Goal: Task Accomplishment & Management: Manage account settings

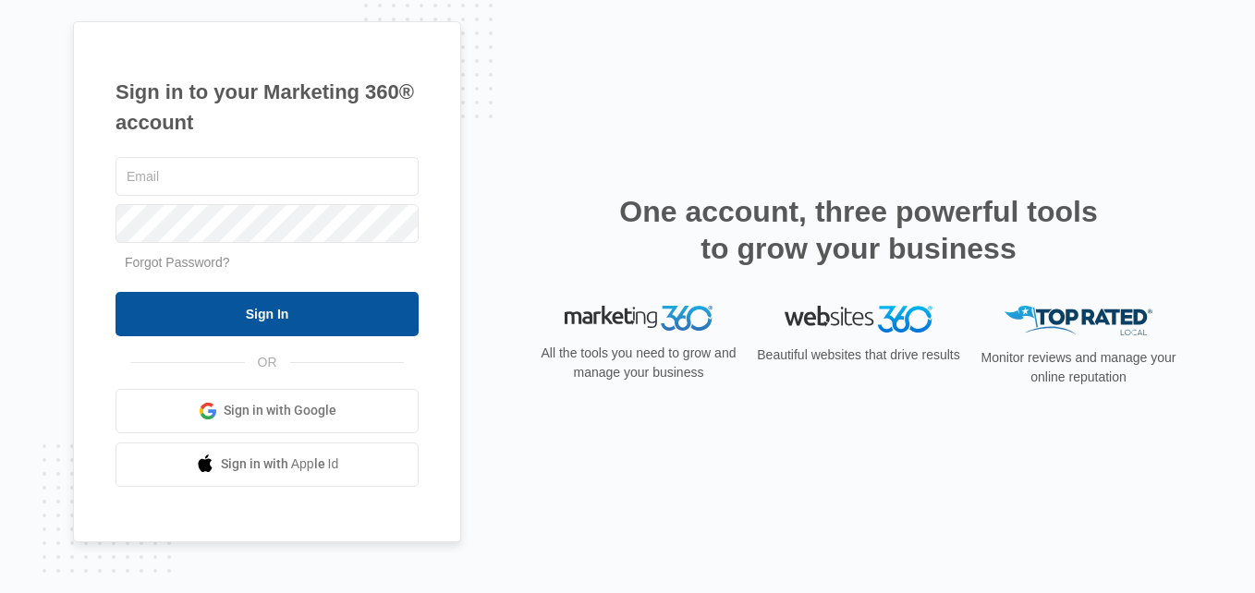
type input "[EMAIL_ADDRESS][DOMAIN_NAME]"
click at [206, 297] on input "Sign In" at bounding box center [267, 314] width 303 height 44
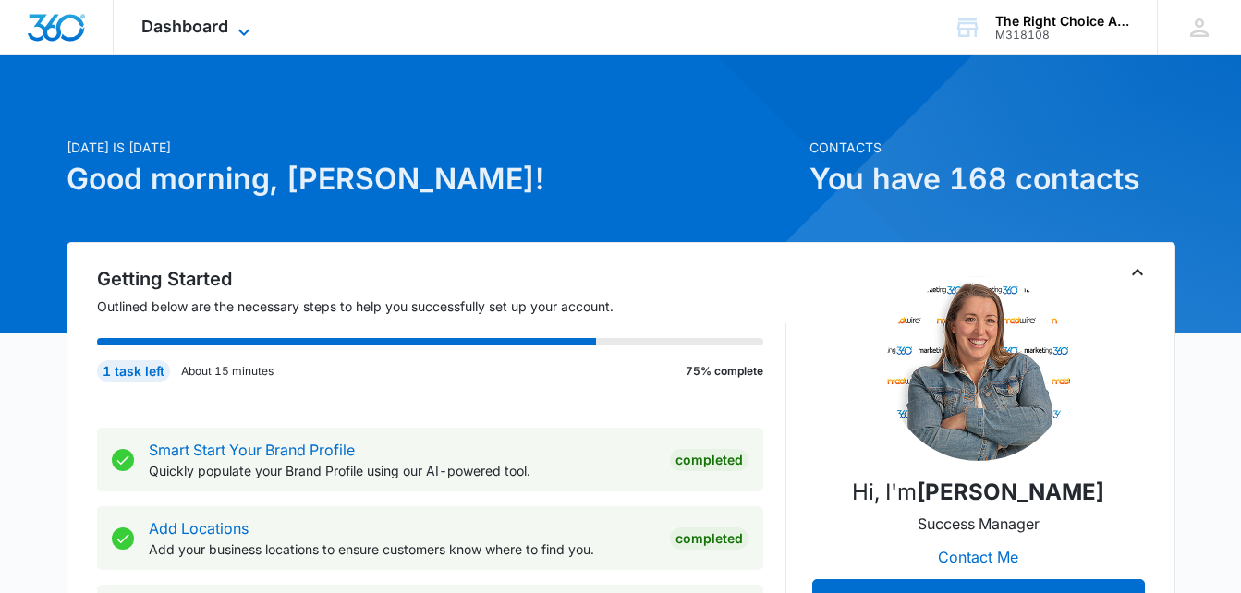
click at [241, 30] on icon at bounding box center [244, 32] width 22 height 22
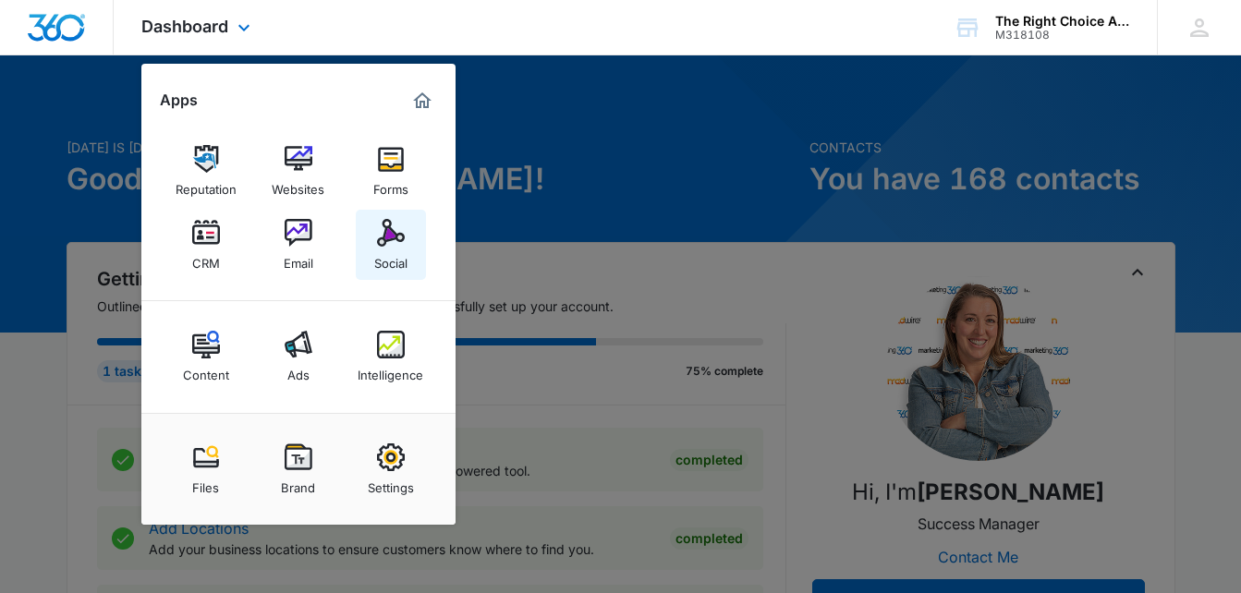
click at [402, 238] on img at bounding box center [391, 233] width 28 height 28
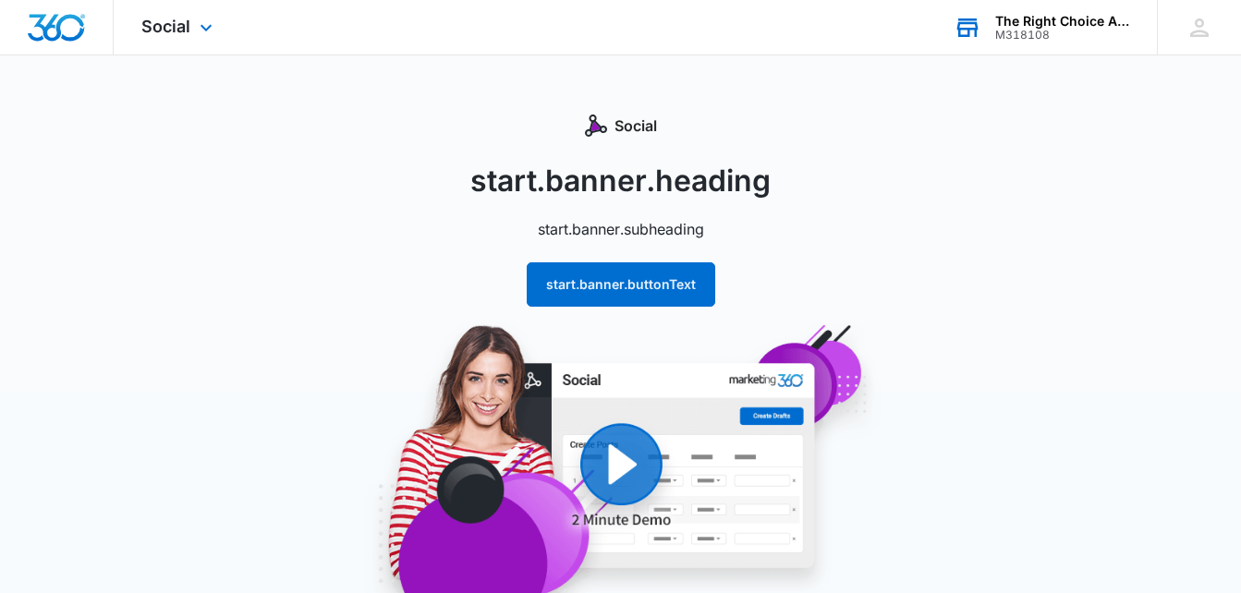
click at [1063, 18] on div "The Right Choice Academy" at bounding box center [1063, 21] width 135 height 15
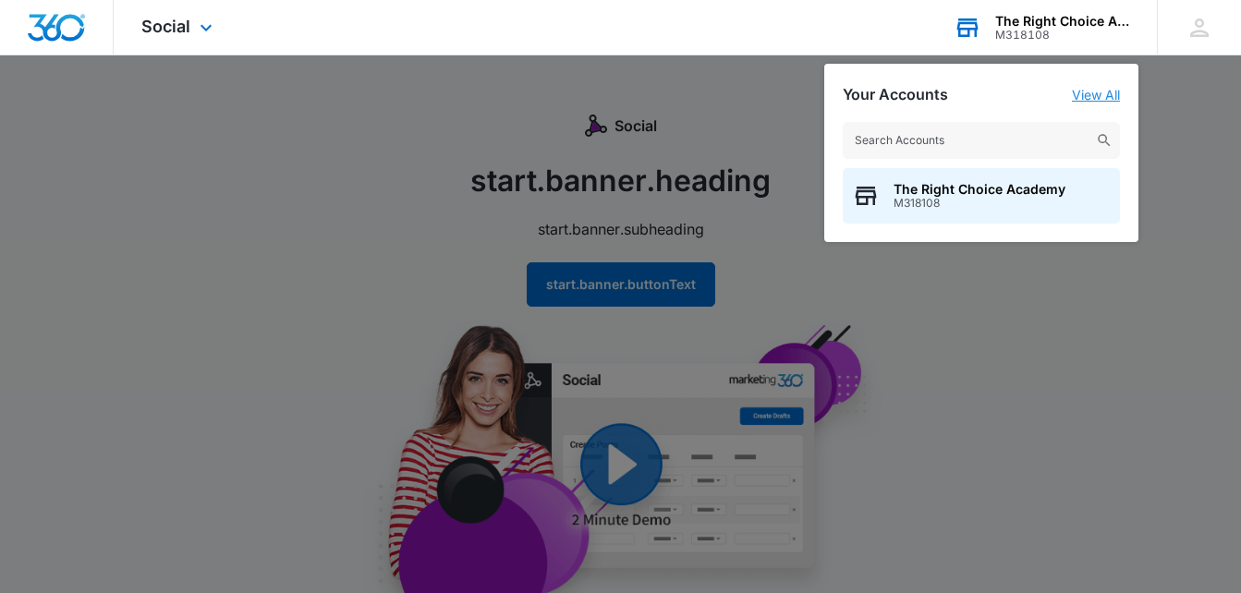
click at [1103, 94] on link "View All" at bounding box center [1096, 95] width 48 height 16
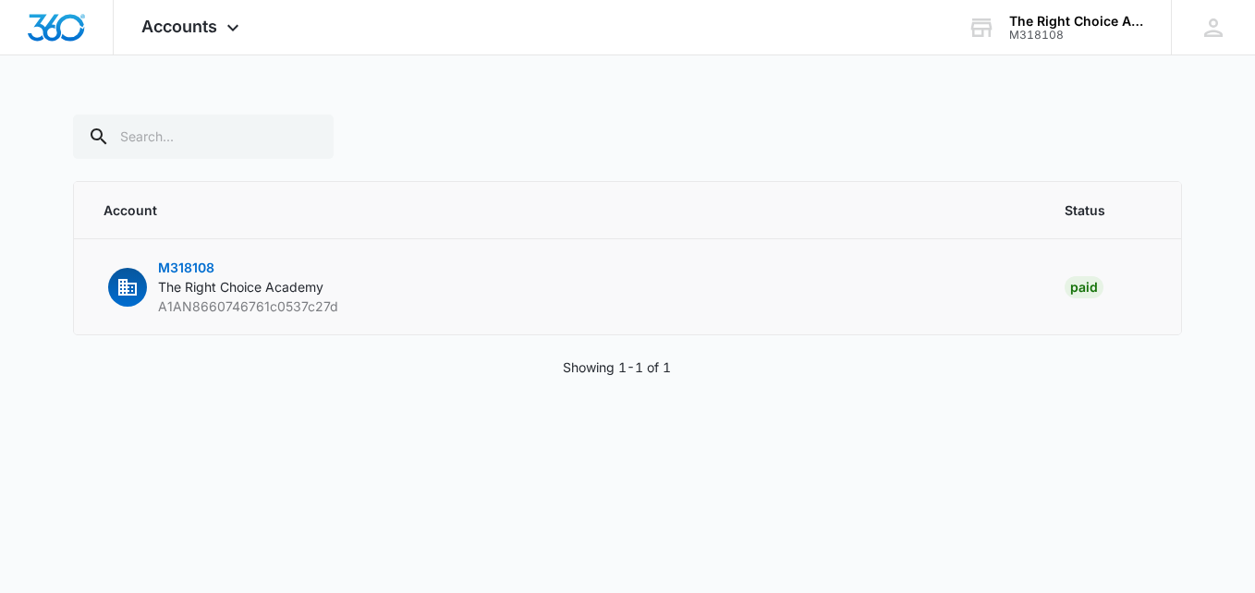
click at [304, 291] on span "The Right Choice Academy" at bounding box center [240, 287] width 165 height 16
click at [233, 32] on icon at bounding box center [233, 32] width 22 height 22
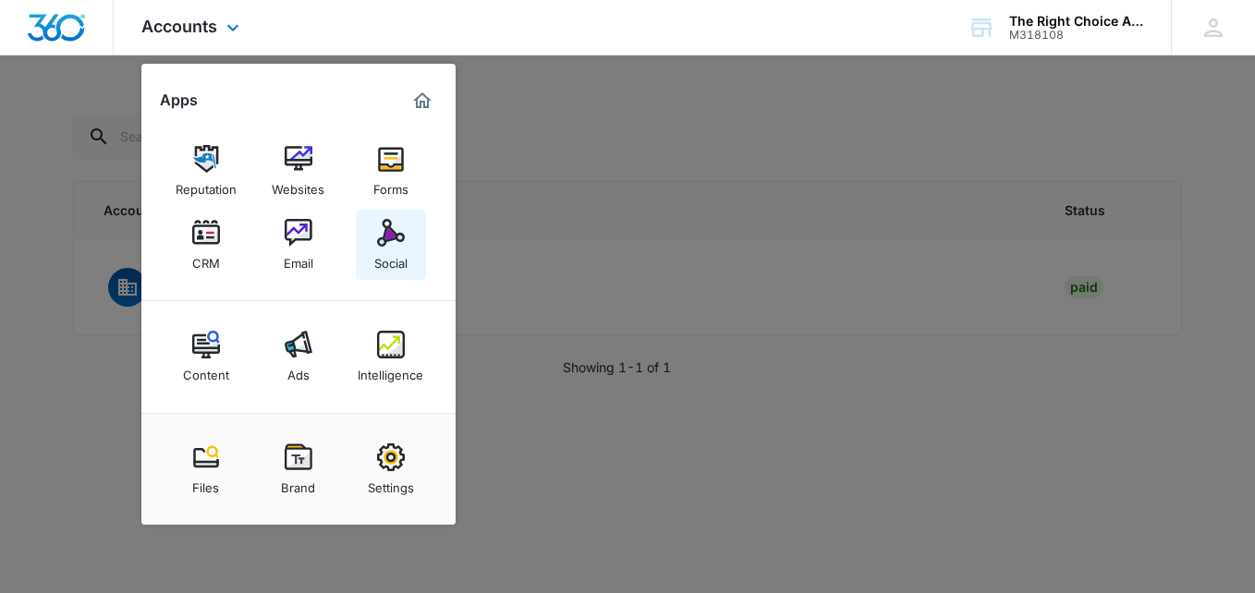
click at [399, 231] on img at bounding box center [391, 233] width 28 height 28
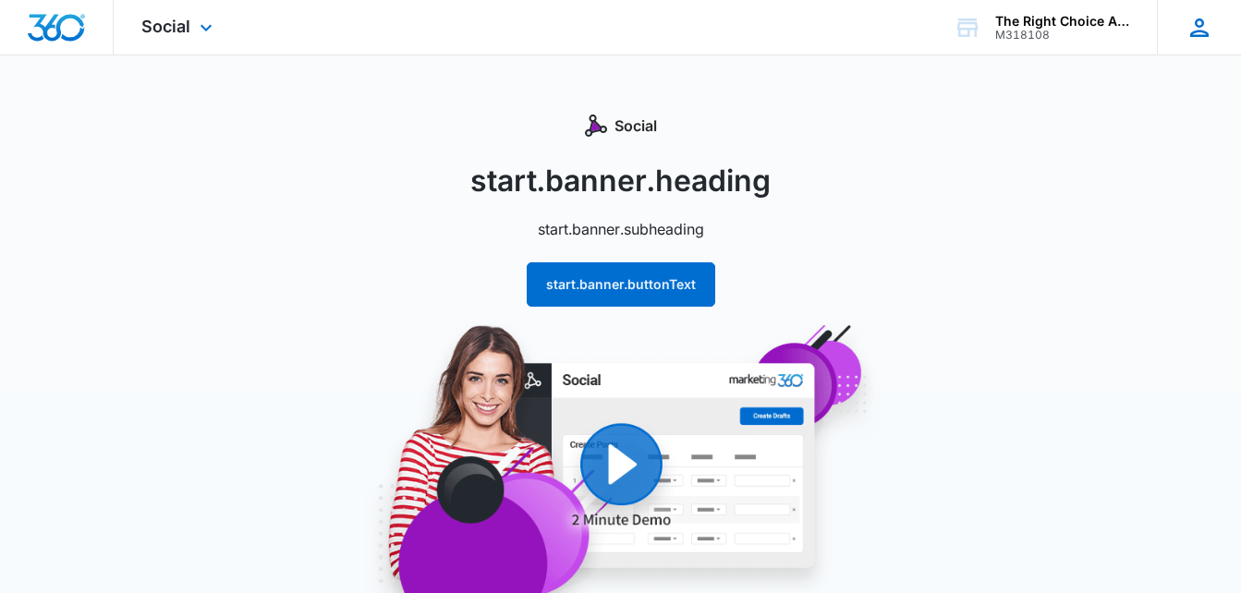
click at [1201, 43] on div "SZ Shenette Zachary therightchoiceacademy@gmail.com My Profile Notifications Su…" at bounding box center [1199, 27] width 84 height 55
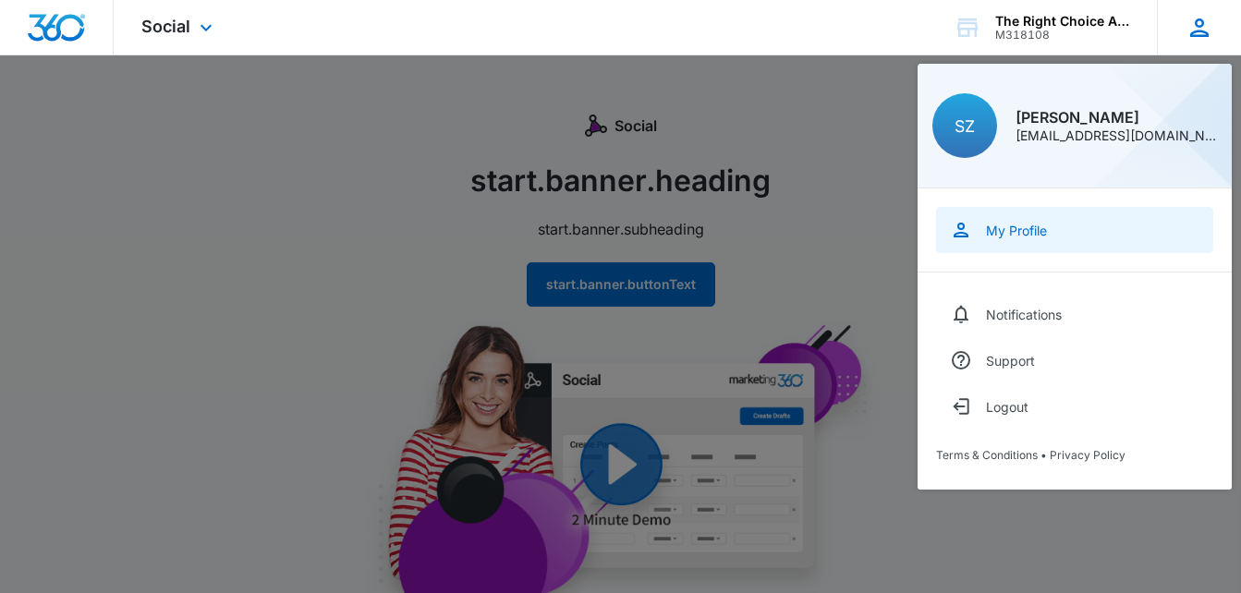
click at [1019, 238] on link "My Profile" at bounding box center [1074, 230] width 277 height 46
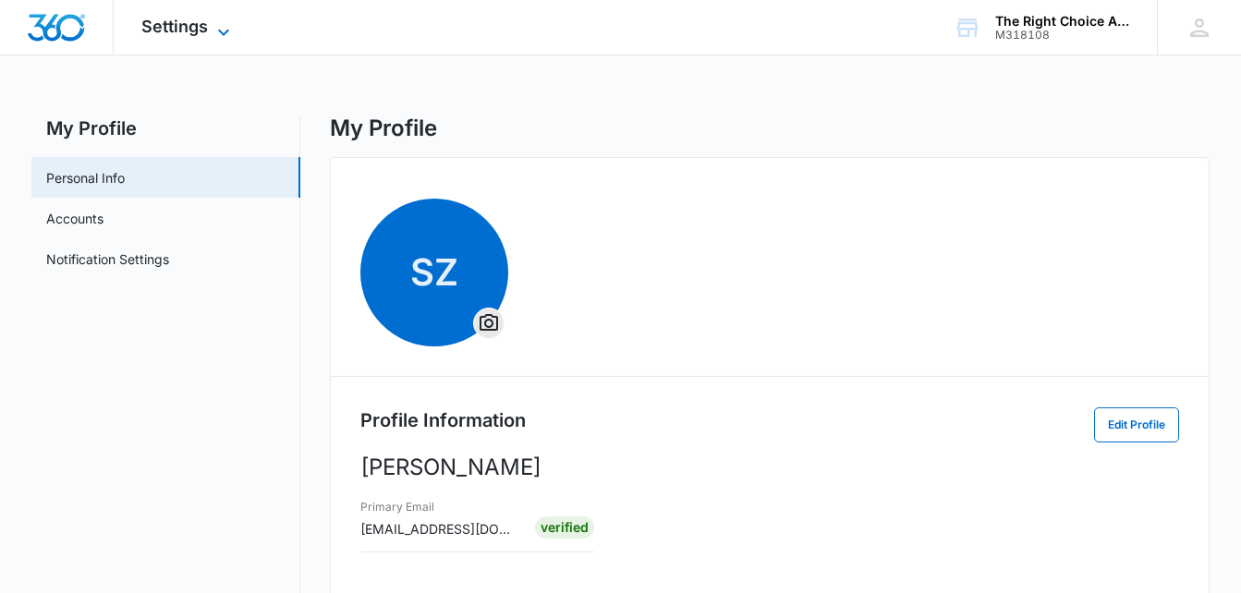
click at [177, 19] on span "Settings" at bounding box center [174, 26] width 67 height 19
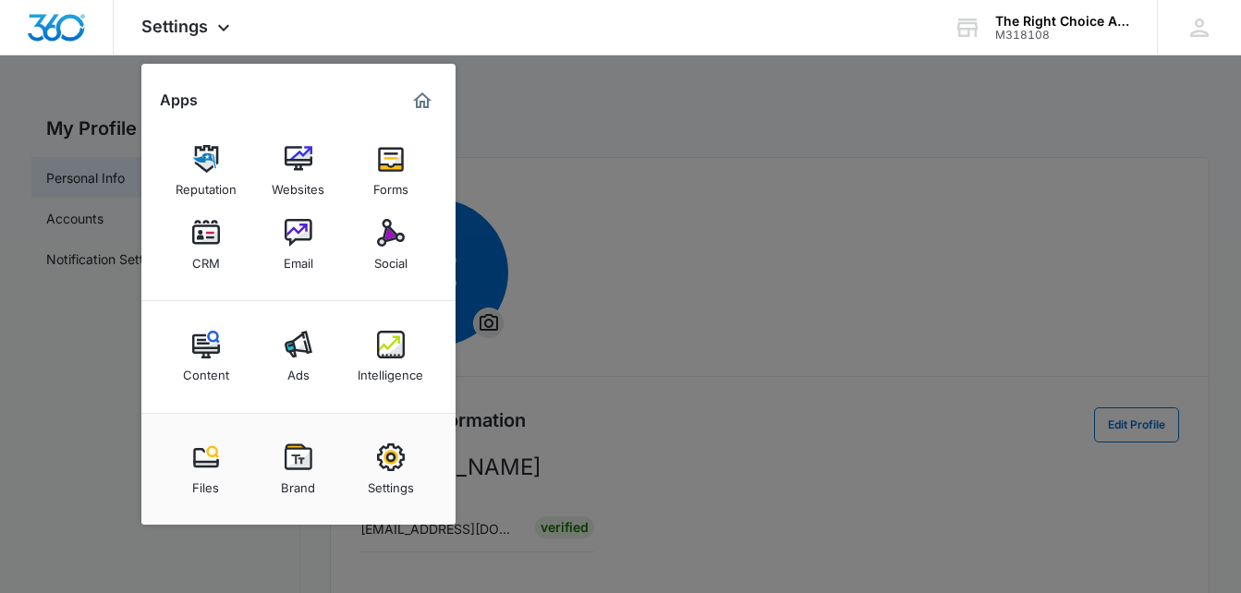
click at [751, 82] on div at bounding box center [620, 296] width 1241 height 593
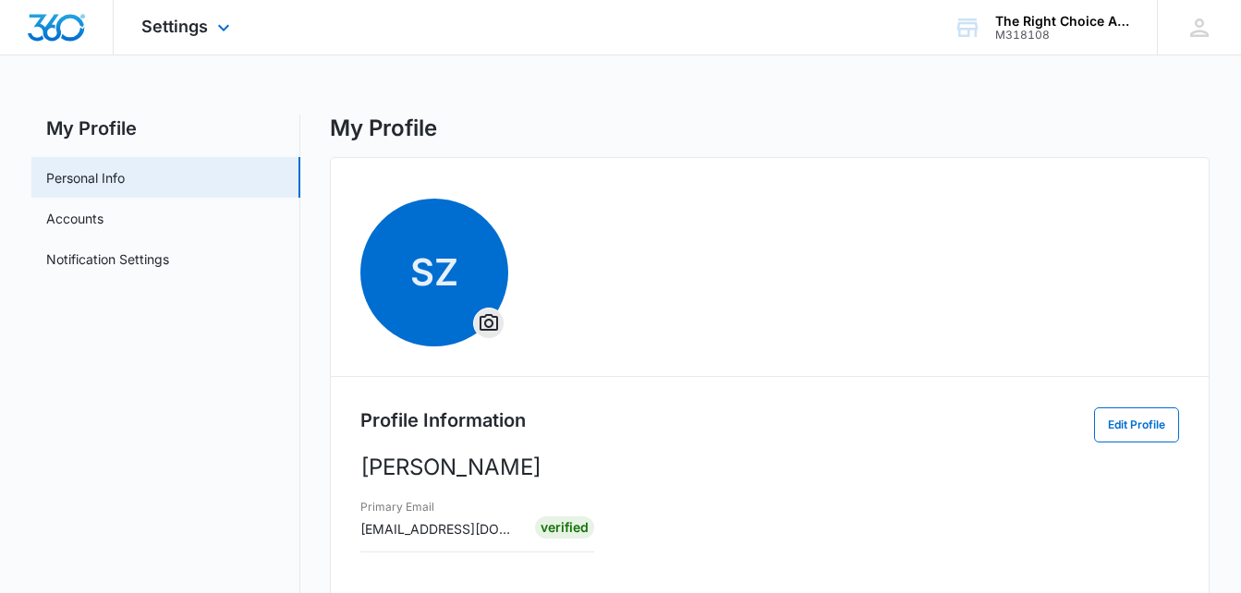
click at [211, 25] on div "Settings Apps Reputation Websites Forms CRM Email Social Content Ads Intelligen…" at bounding box center [188, 27] width 149 height 55
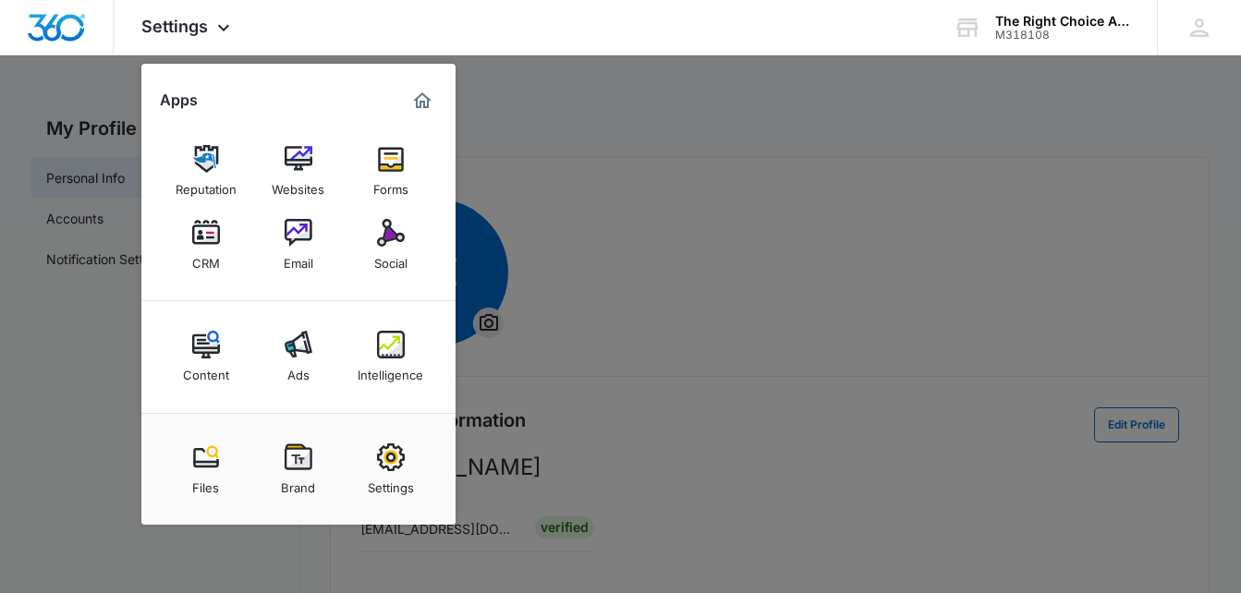
click at [873, 171] on div at bounding box center [620, 296] width 1241 height 593
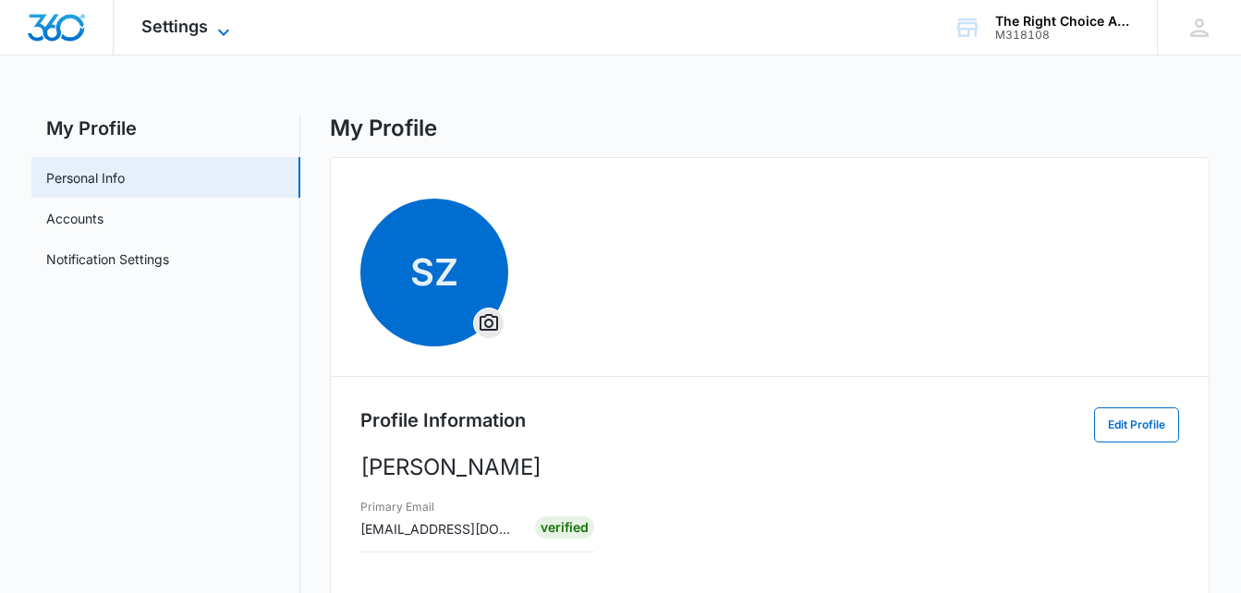
click at [223, 31] on icon at bounding box center [224, 32] width 22 height 22
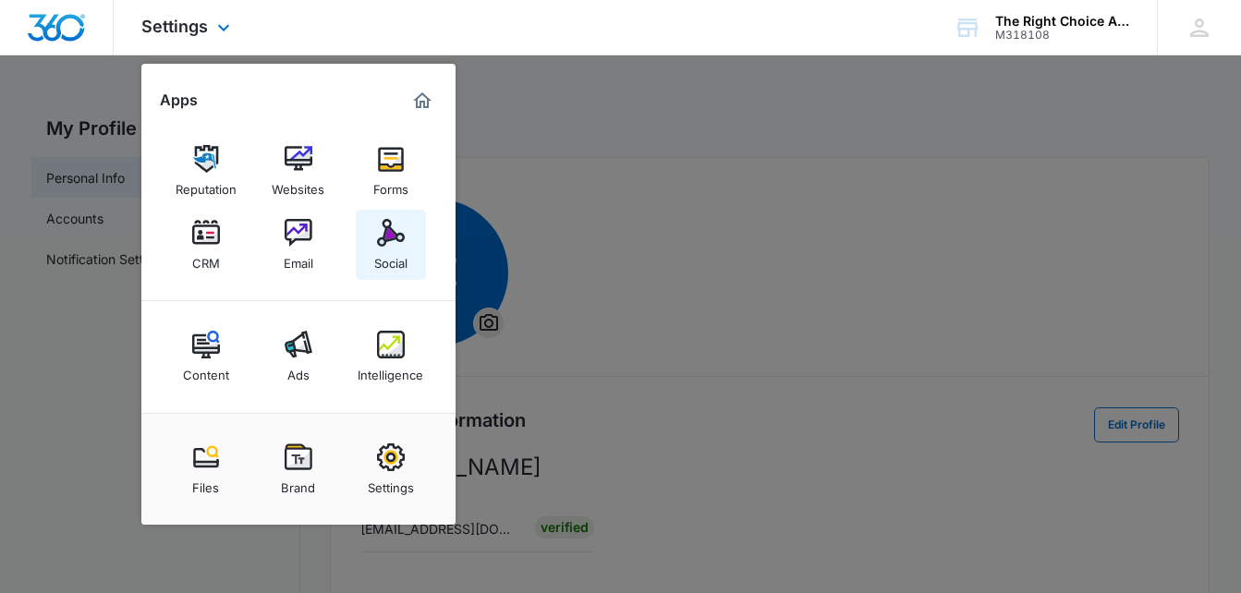
click at [380, 237] on img at bounding box center [391, 233] width 28 height 28
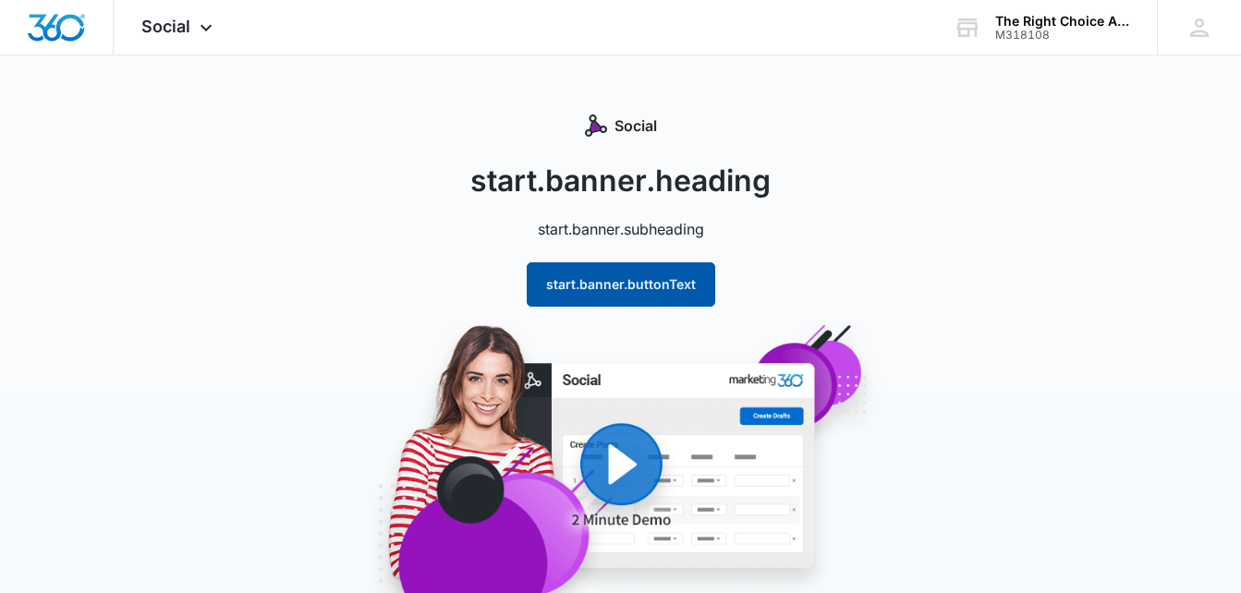
click at [650, 280] on button "start.banner.buttonText" at bounding box center [621, 285] width 189 height 44
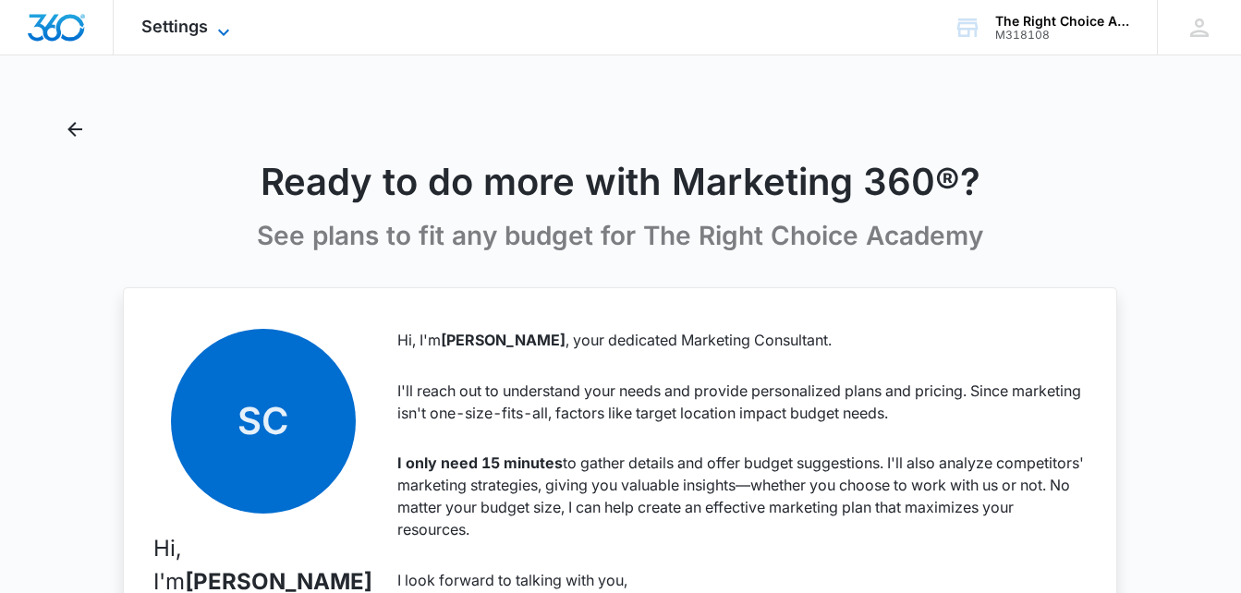
click at [216, 24] on icon at bounding box center [224, 32] width 22 height 22
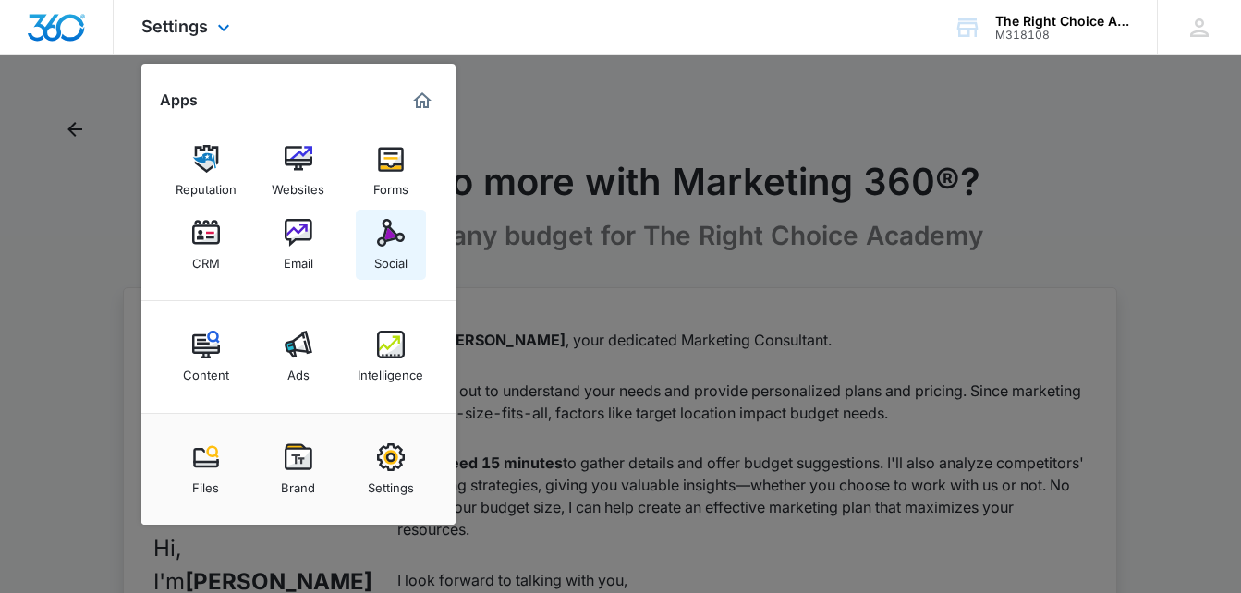
click at [393, 237] on img at bounding box center [391, 233] width 28 height 28
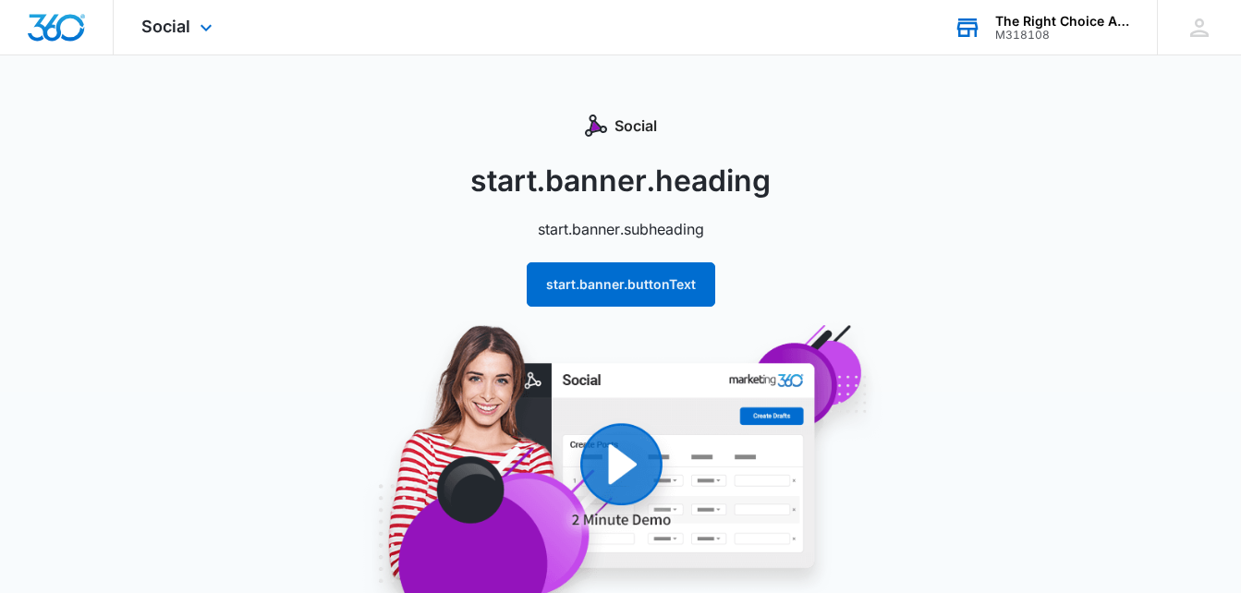
click at [1057, 23] on div "The Right Choice Academy" at bounding box center [1063, 21] width 135 height 15
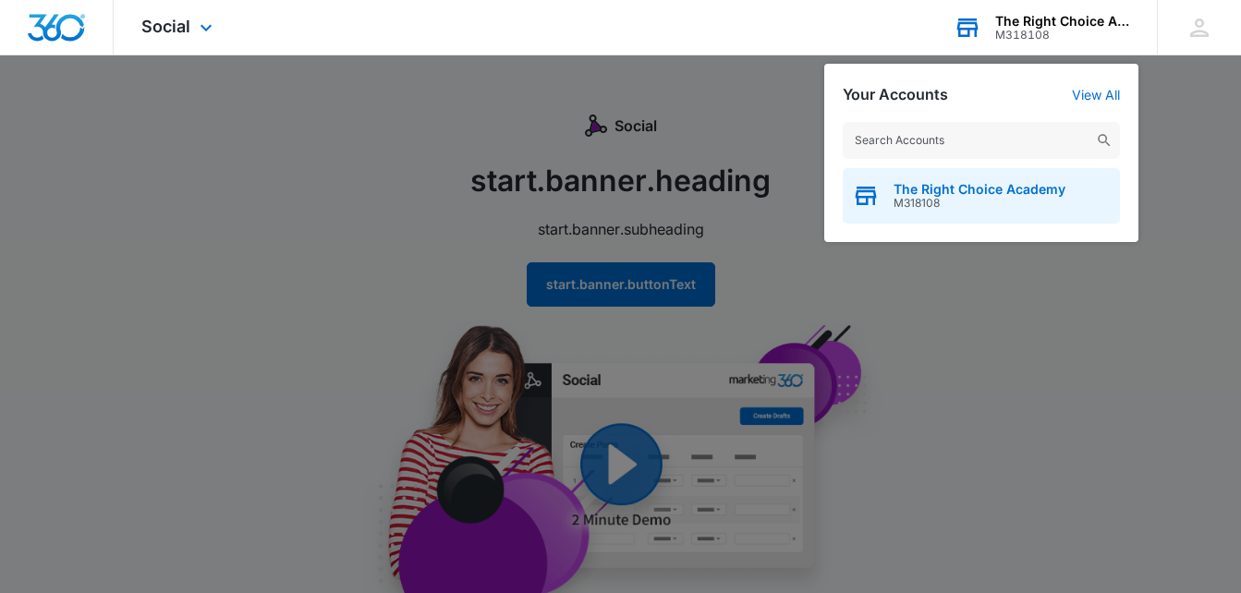
click at [1035, 182] on span "The Right Choice Academy" at bounding box center [980, 189] width 172 height 15
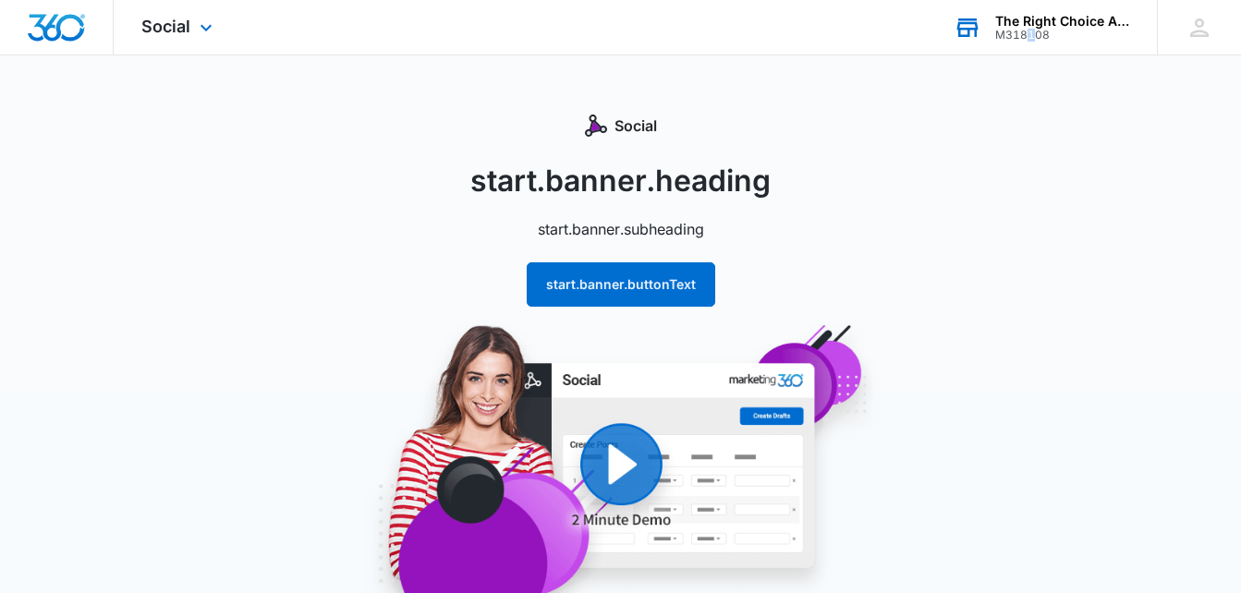
click at [1030, 29] on div "M318108" at bounding box center [1063, 35] width 135 height 13
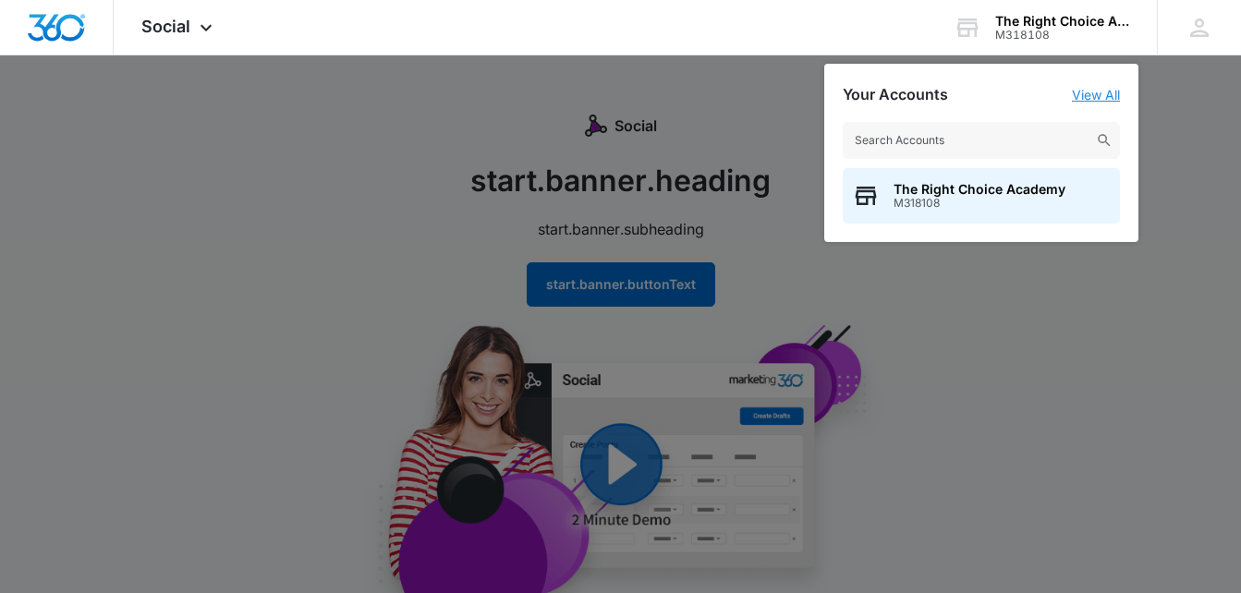
click at [1105, 92] on link "View All" at bounding box center [1096, 95] width 48 height 16
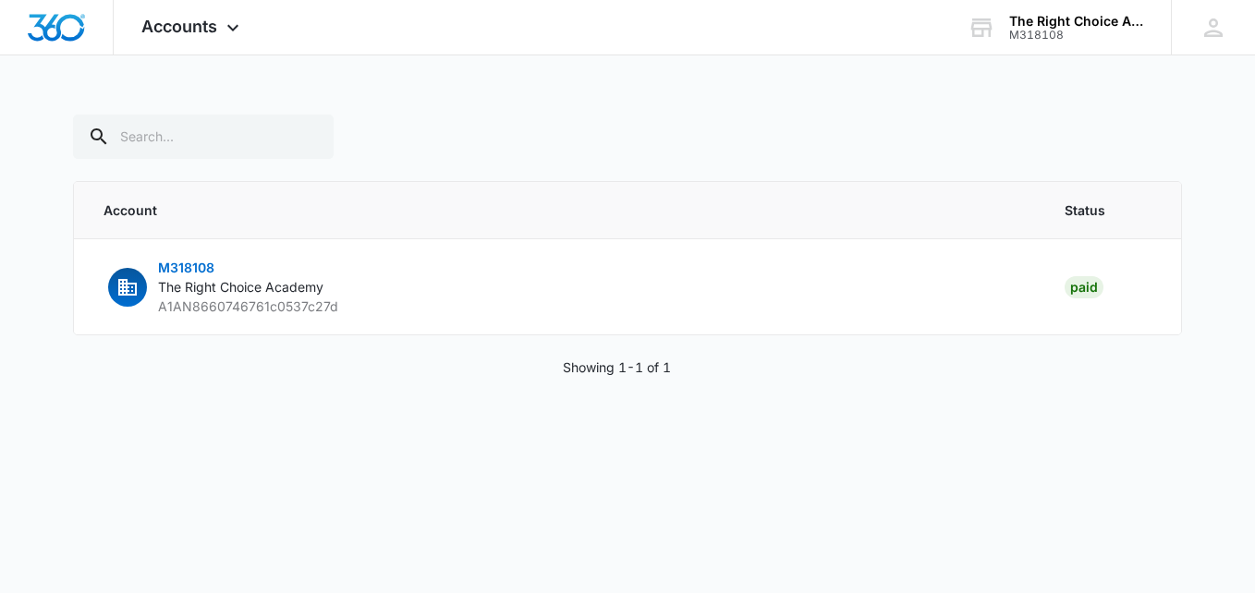
click at [1055, 32] on div "M318108" at bounding box center [1076, 35] width 135 height 13
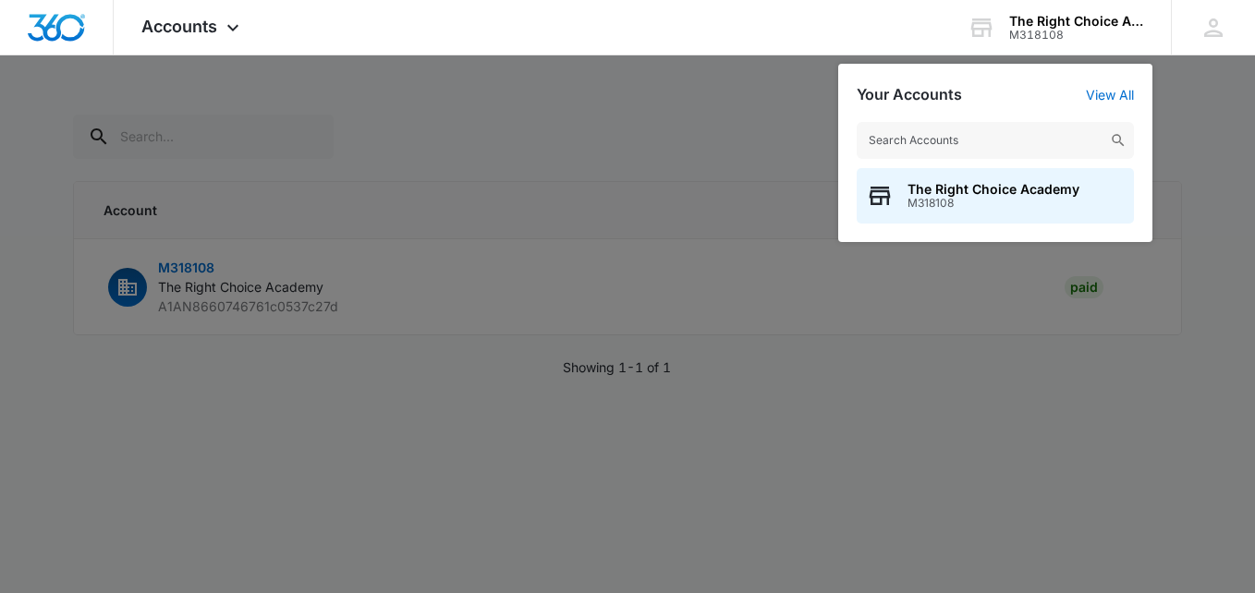
click at [654, 65] on div at bounding box center [627, 296] width 1255 height 593
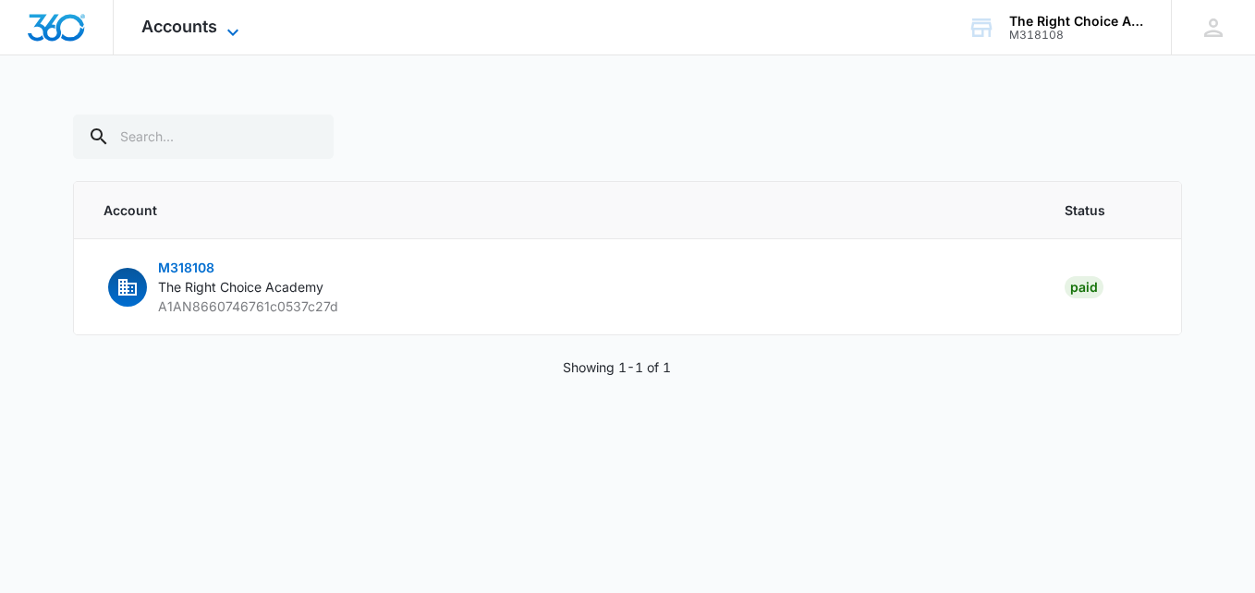
click at [177, 30] on span "Accounts" at bounding box center [179, 26] width 76 height 19
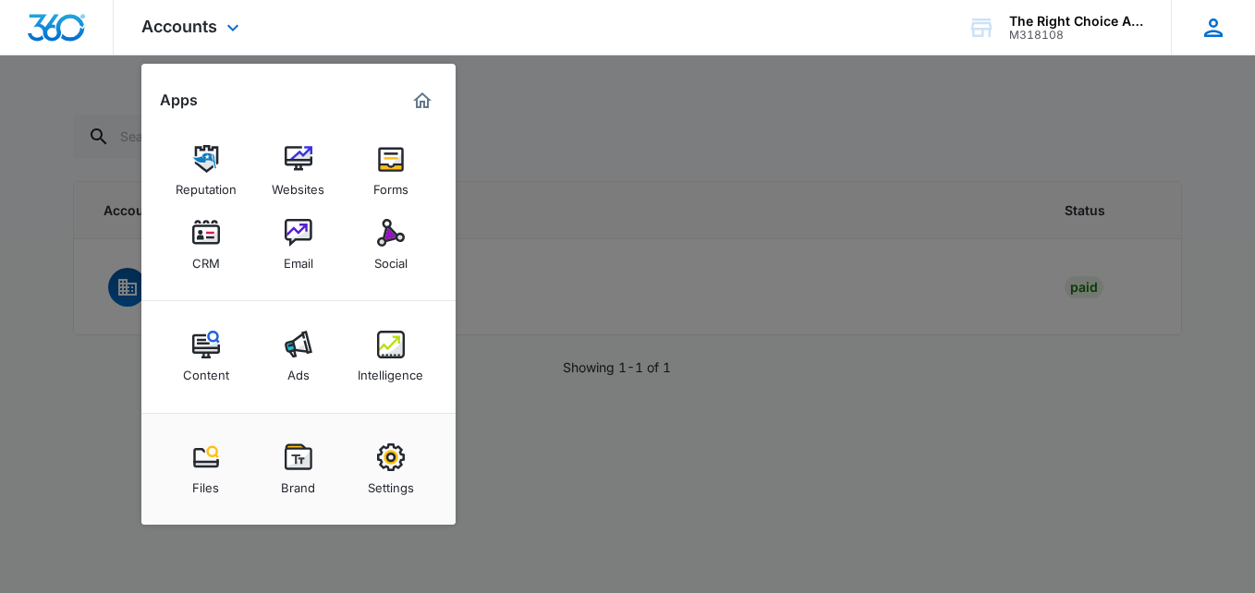
click at [1230, 39] on div "SZ Shenette Zachary therightchoiceacademy@gmail.com My Profile Notifications Su…" at bounding box center [1213, 27] width 84 height 55
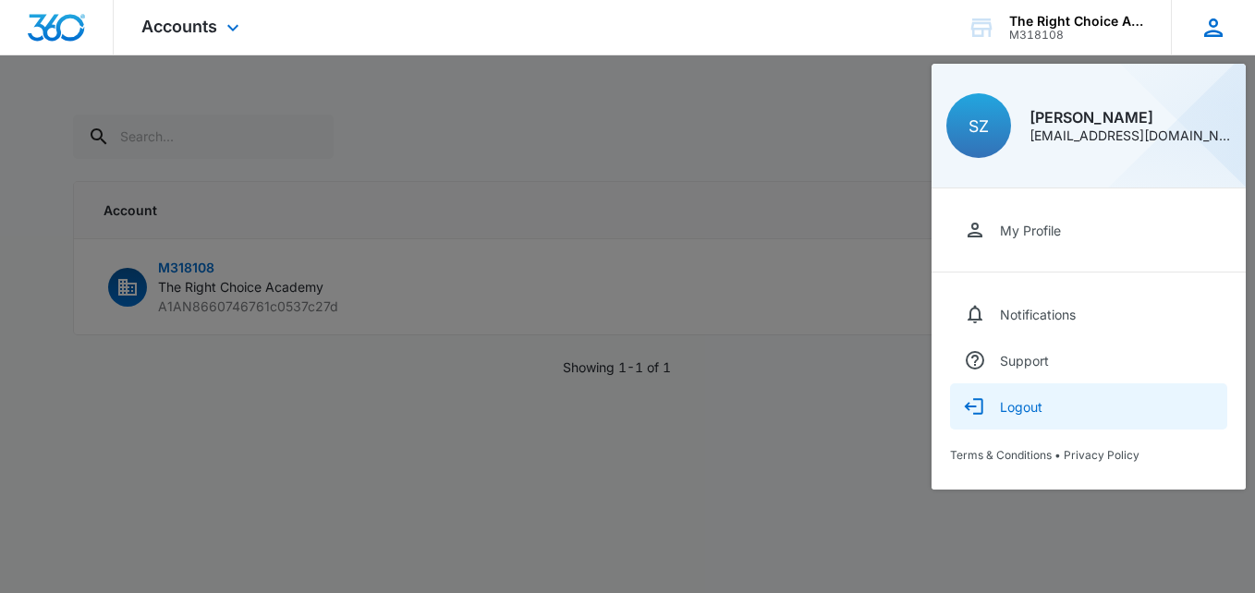
click at [1012, 411] on div "Logout" at bounding box center [1021, 407] width 43 height 16
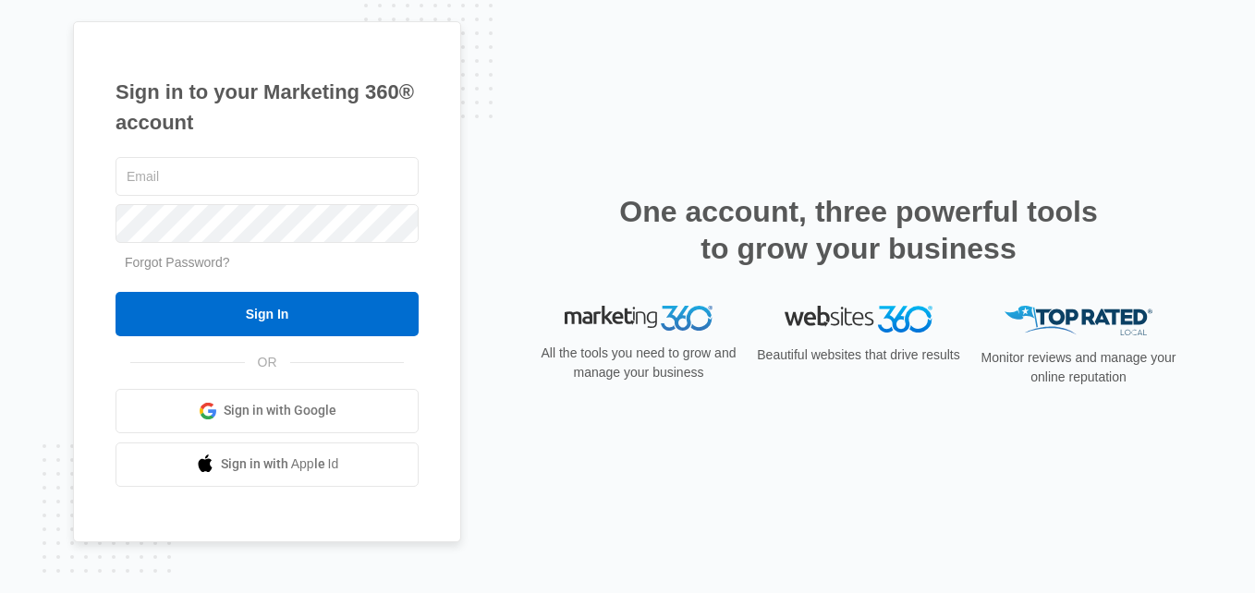
type input "[EMAIL_ADDRESS][DOMAIN_NAME]"
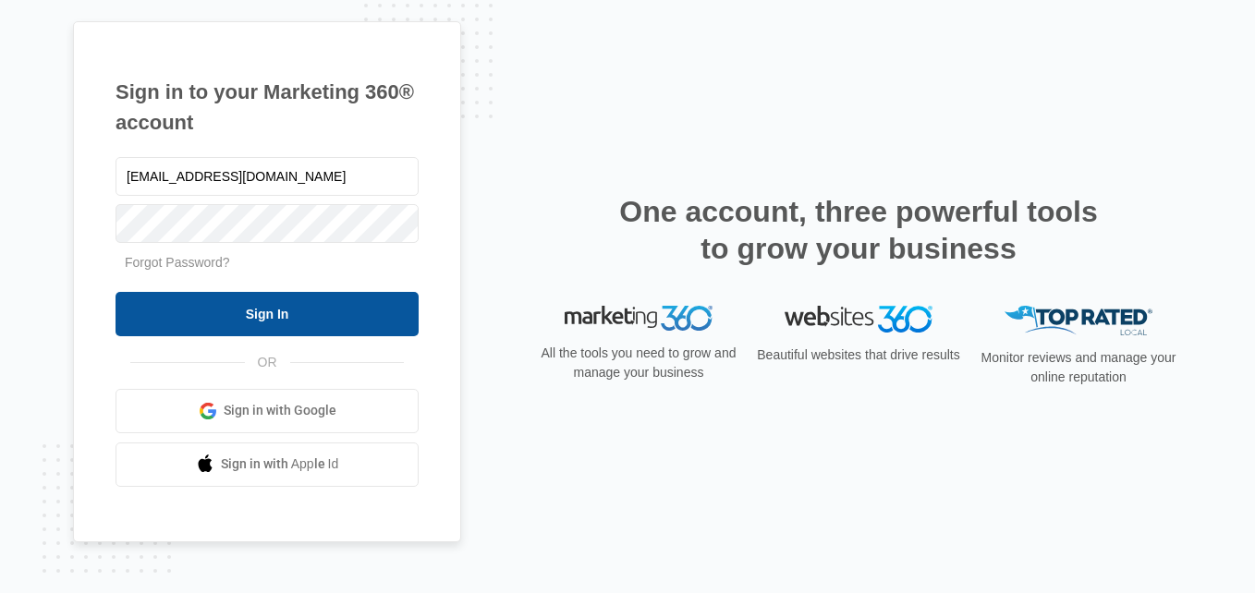
click at [261, 319] on input "Sign In" at bounding box center [267, 314] width 303 height 44
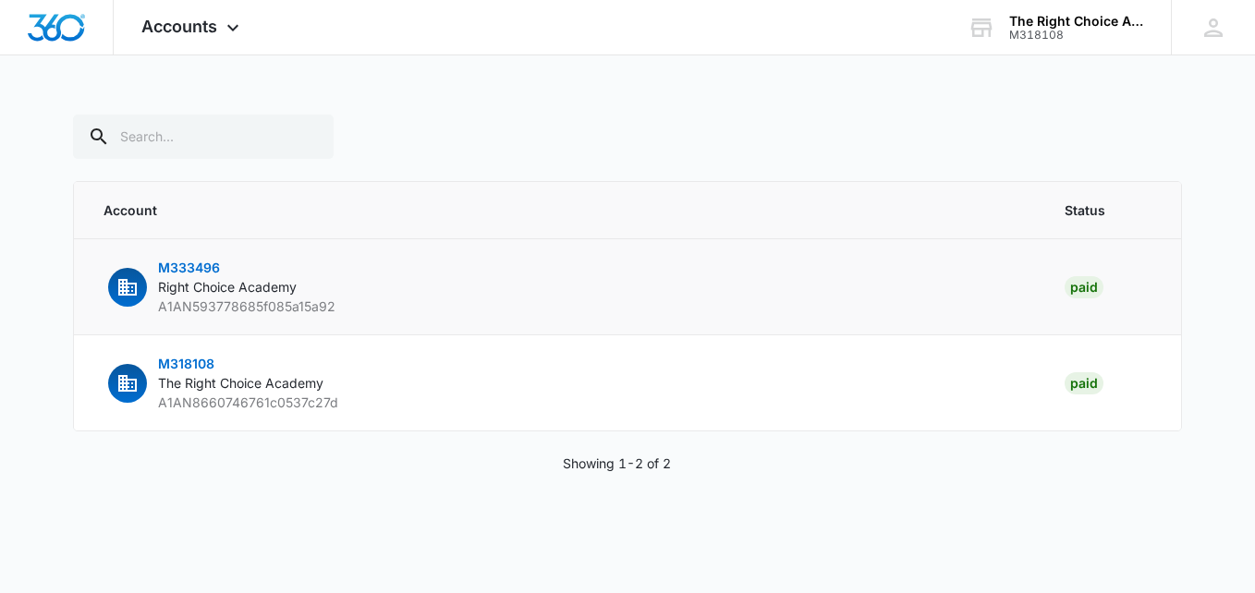
click at [202, 294] on span "Right Choice Academy" at bounding box center [227, 287] width 139 height 16
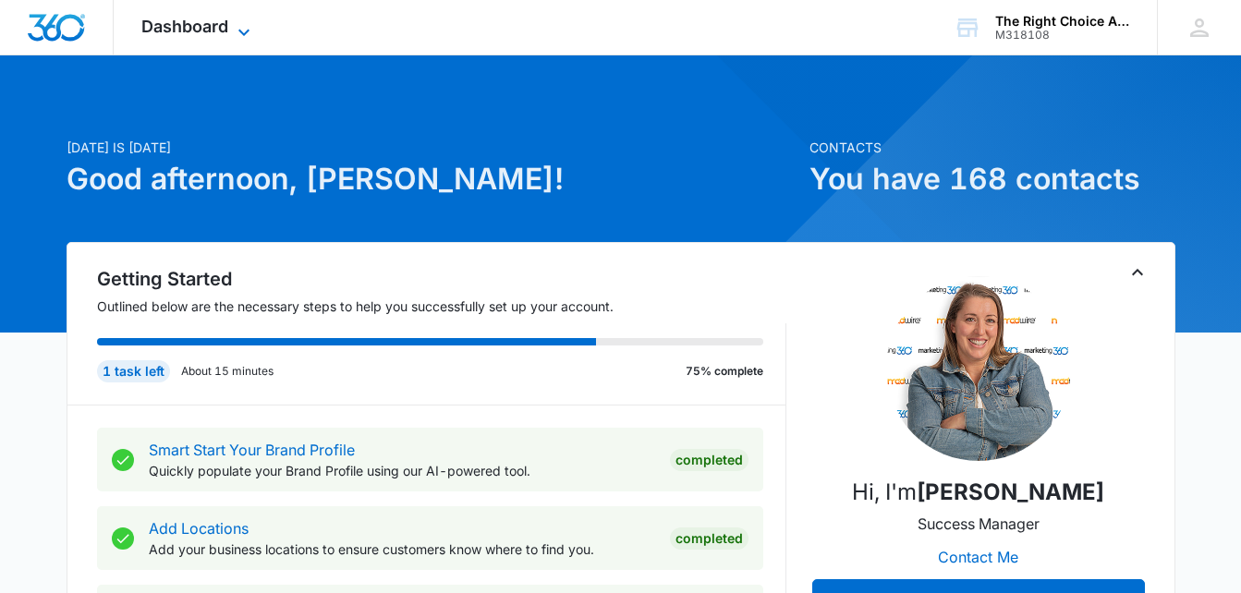
click at [244, 21] on icon at bounding box center [244, 32] width 22 height 22
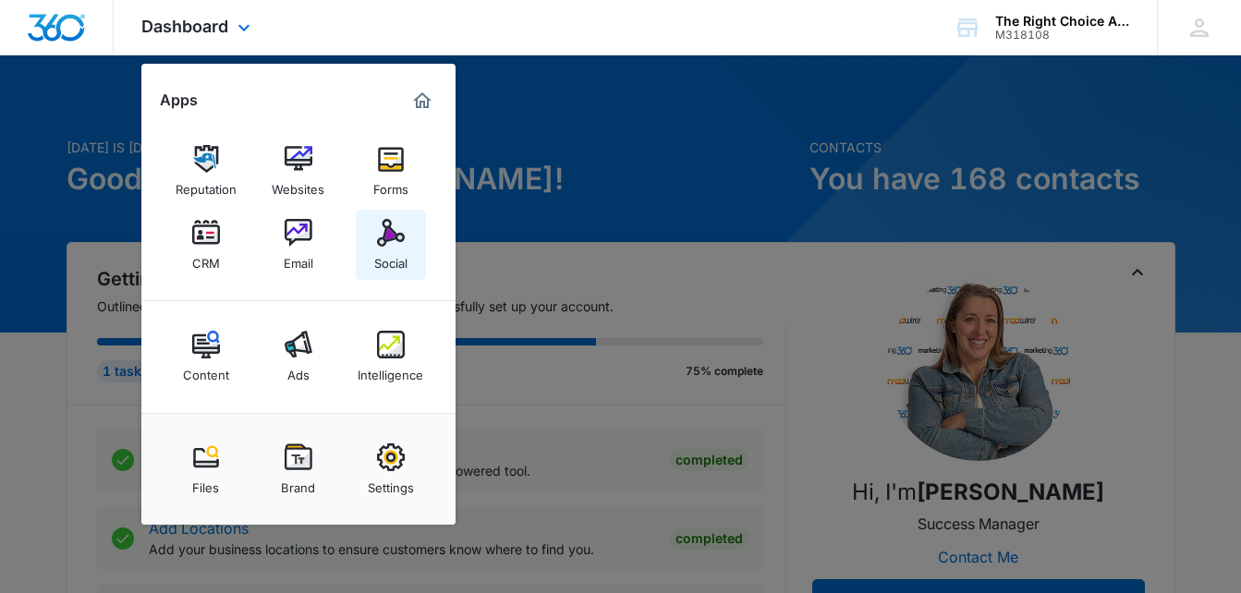
click at [401, 227] on img at bounding box center [391, 233] width 28 height 28
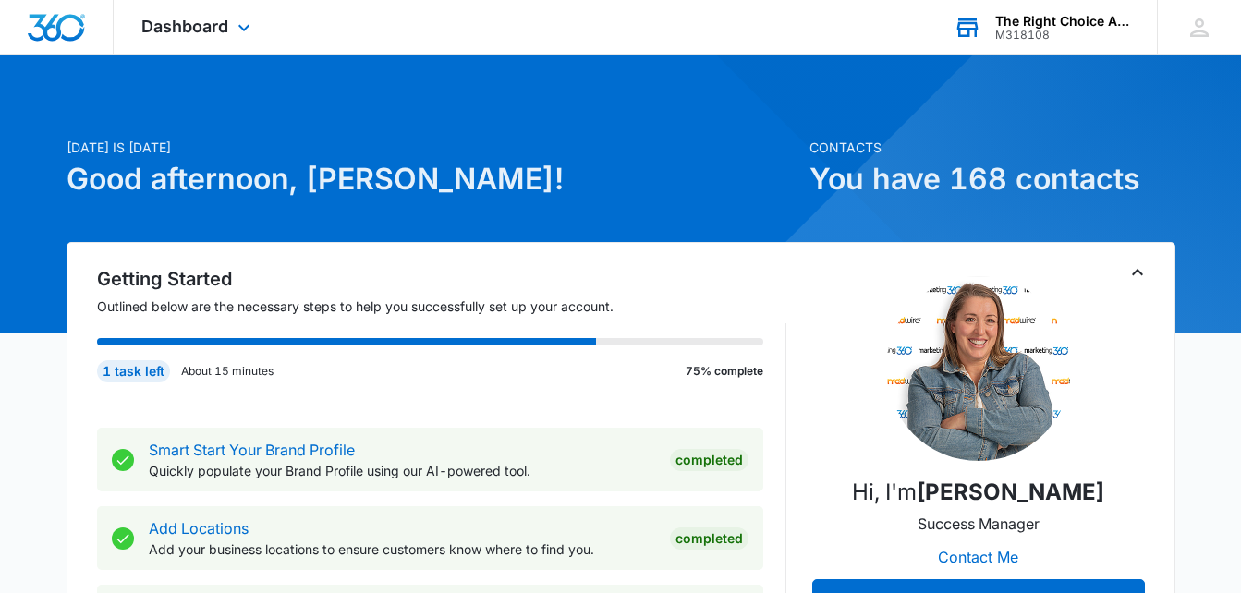
click at [1038, 29] on div "M318108" at bounding box center [1063, 35] width 135 height 13
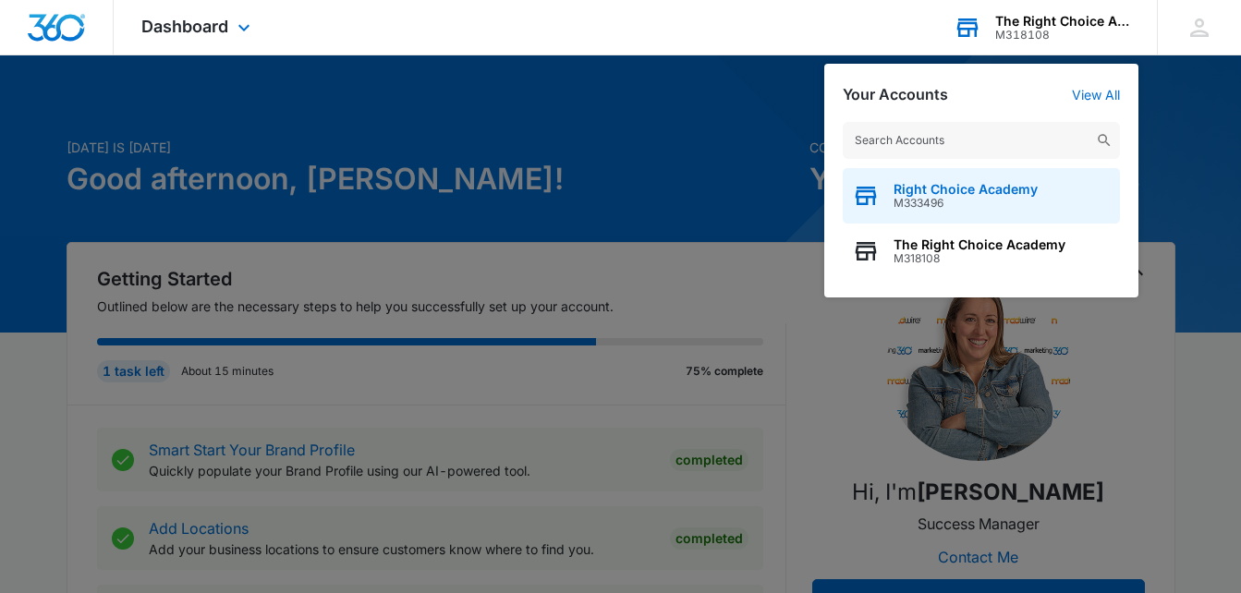
click at [941, 195] on div "Right Choice Academy M333496" at bounding box center [966, 196] width 144 height 28
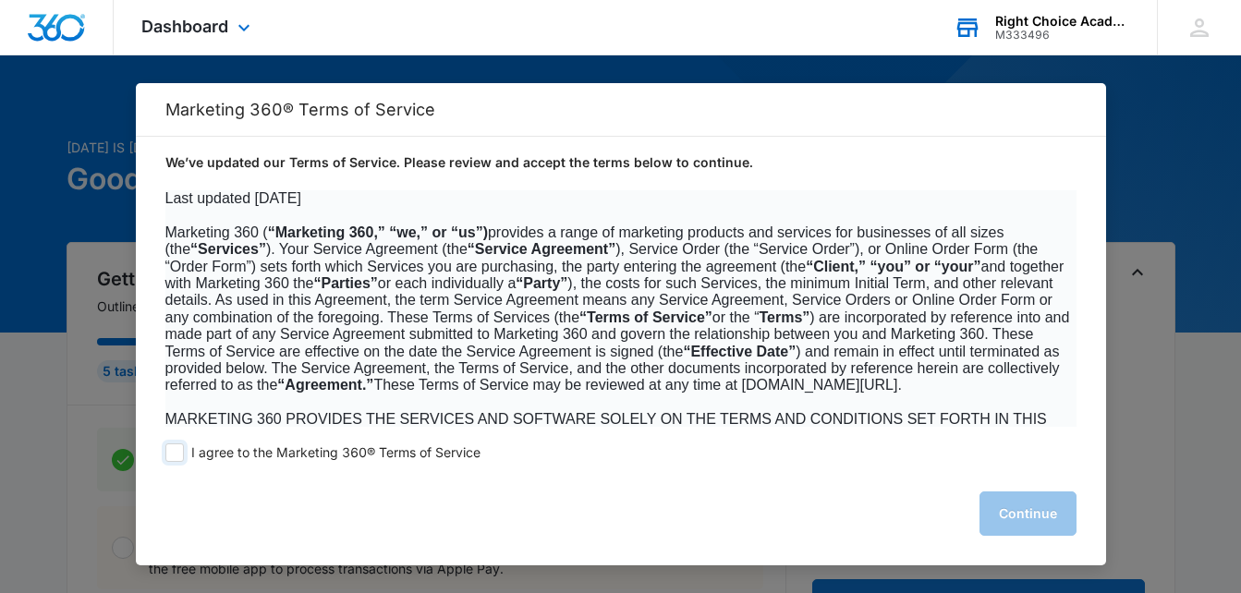
click at [179, 455] on span at bounding box center [174, 453] width 18 height 18
click at [179, 455] on input "I agree to the Marketing 360® Terms of Service" at bounding box center [174, 453] width 18 height 18
checkbox input "true"
click at [1017, 507] on button "Continue" at bounding box center [1028, 514] width 97 height 44
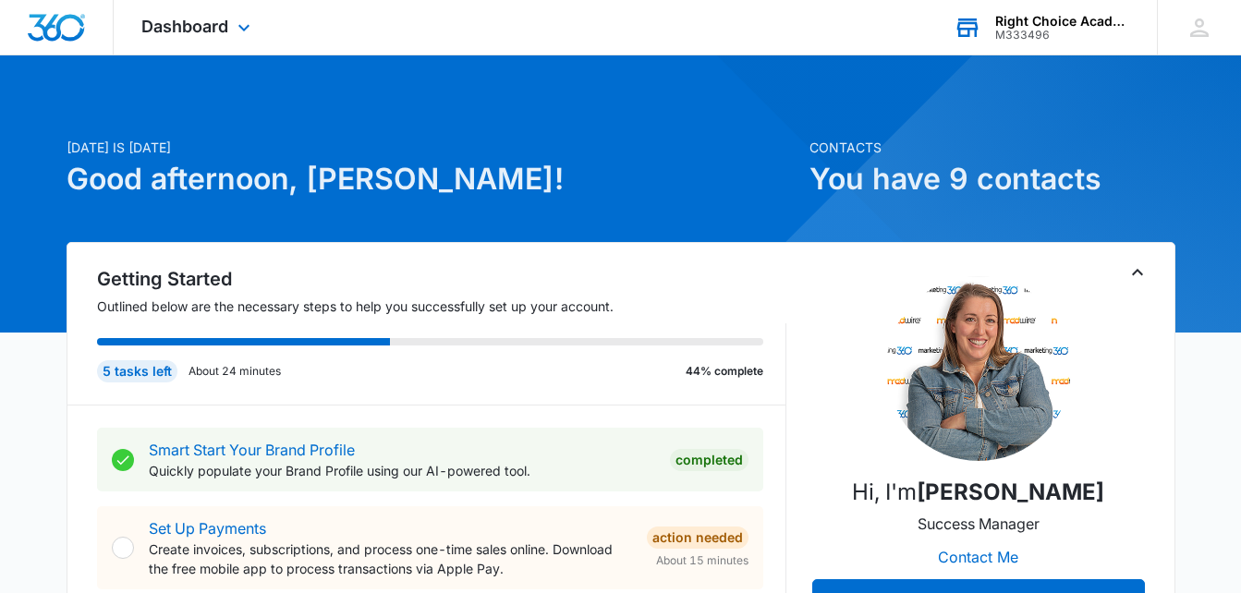
click at [234, 18] on div "Dashboard Apps Reputation Websites Forms CRM Email Social Content Ads Intellige…" at bounding box center [198, 27] width 169 height 55
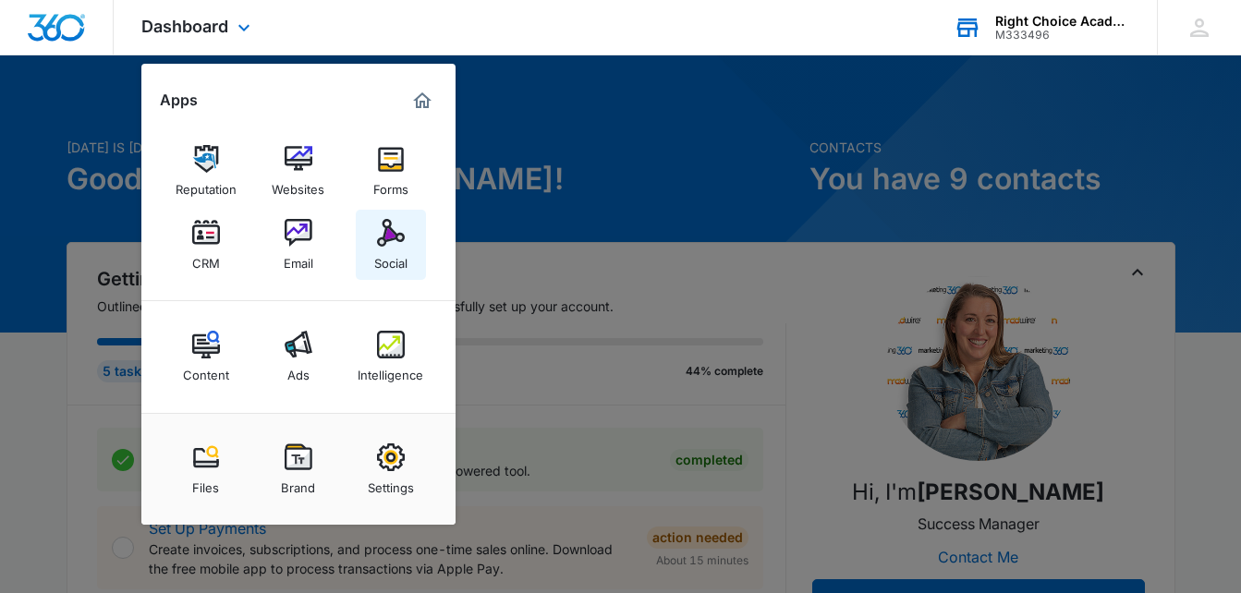
click at [392, 233] on img at bounding box center [391, 233] width 28 height 28
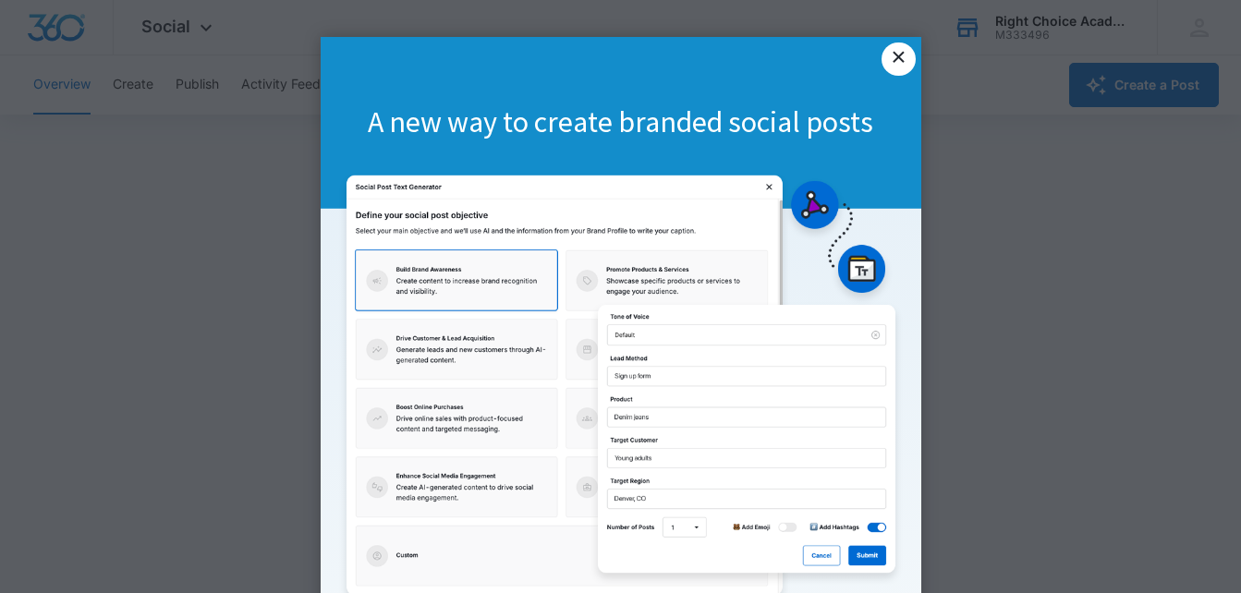
click at [890, 50] on link "×" at bounding box center [898, 59] width 33 height 33
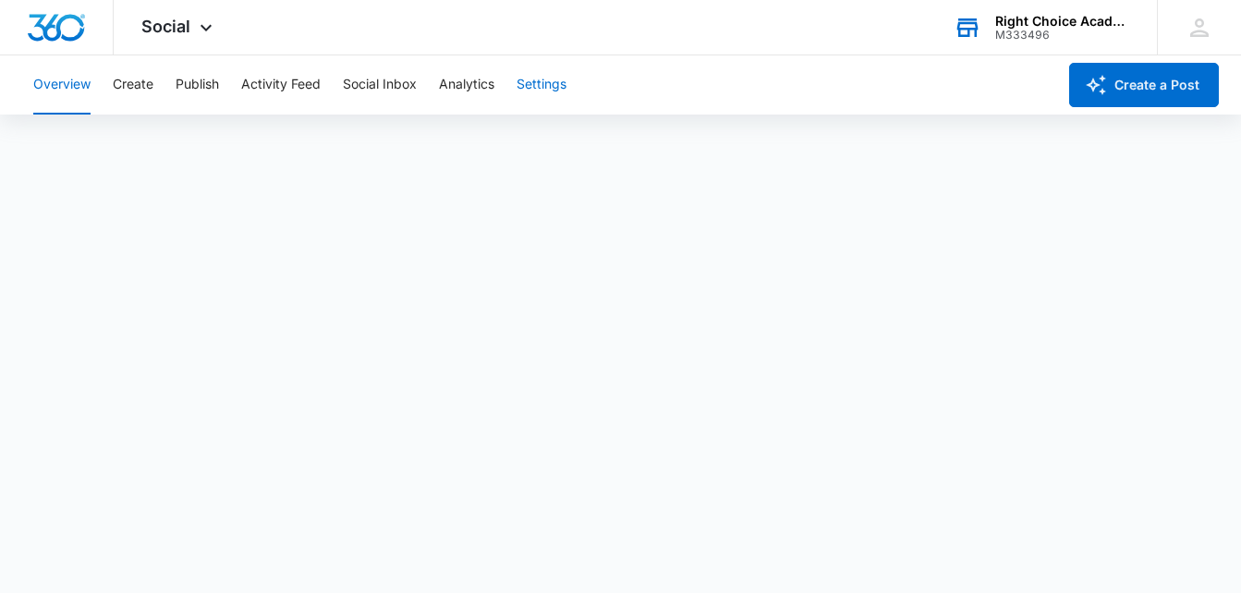
click at [555, 91] on button "Settings" at bounding box center [542, 84] width 50 height 59
